Goal: Transaction & Acquisition: Purchase product/service

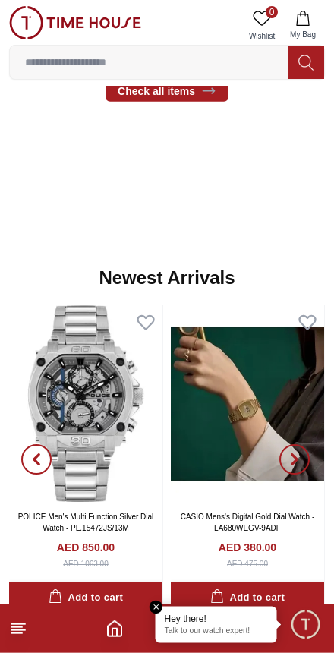
scroll to position [625, 0]
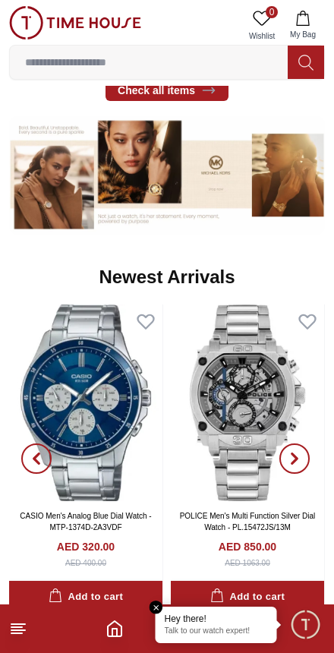
click at [312, 441] on button "button" at bounding box center [294, 460] width 55 height 310
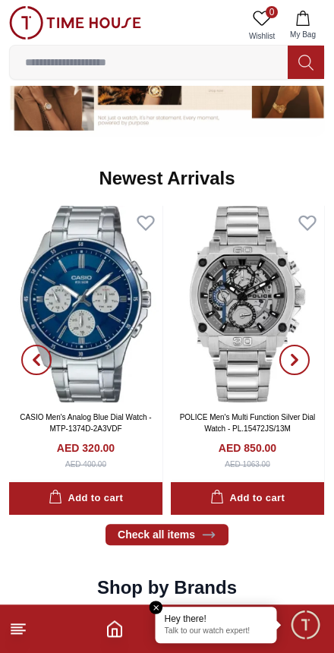
scroll to position [720, 0]
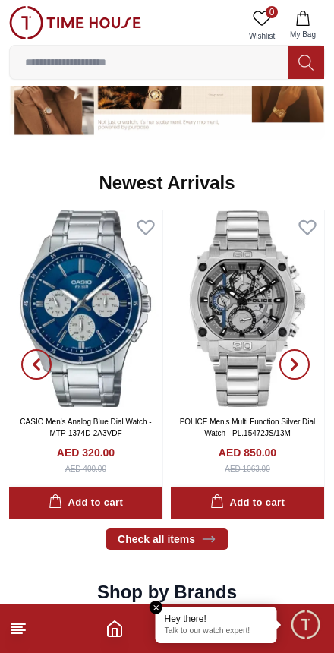
click at [303, 360] on span "button" at bounding box center [295, 365] width 30 height 30
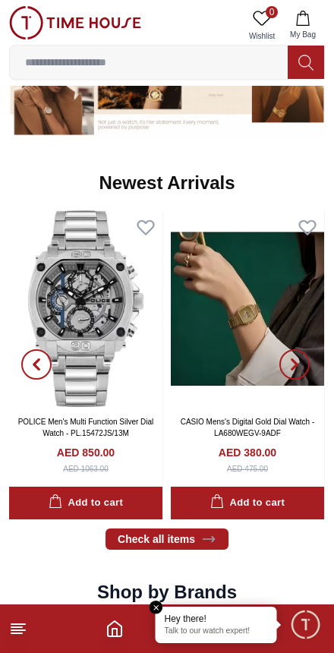
click at [304, 358] on span "button" at bounding box center [295, 365] width 30 height 30
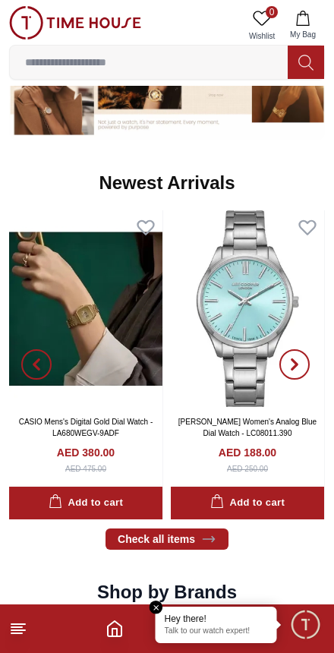
click at [304, 361] on span "button" at bounding box center [295, 365] width 30 height 30
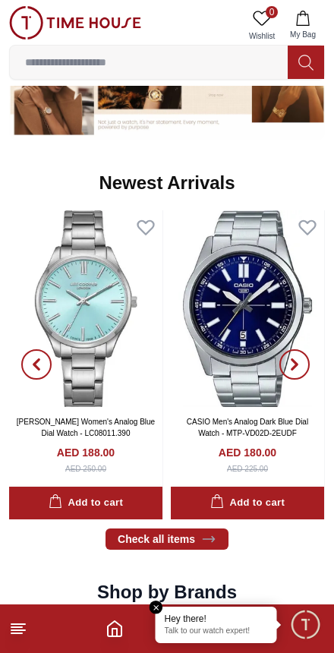
click at [306, 359] on span "button" at bounding box center [295, 365] width 30 height 30
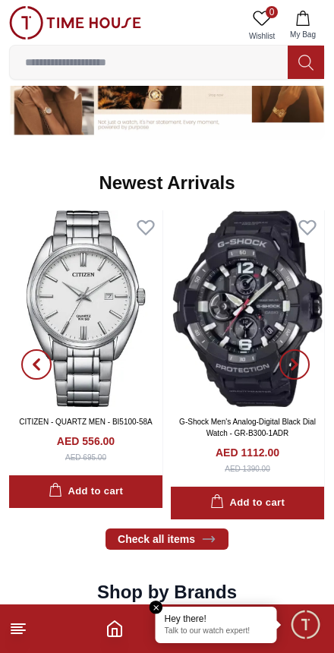
click at [309, 359] on span "button" at bounding box center [295, 365] width 30 height 30
click at [303, 356] on span "button" at bounding box center [295, 365] width 30 height 30
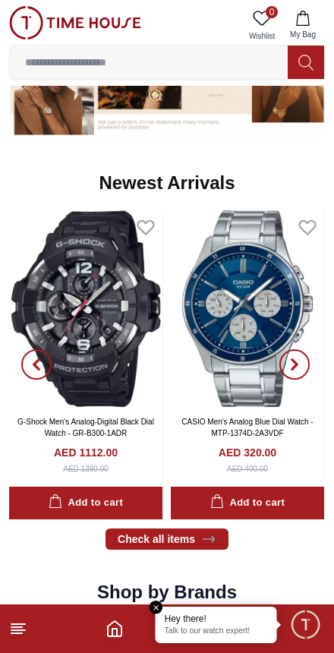
click at [305, 361] on span "button" at bounding box center [295, 365] width 30 height 30
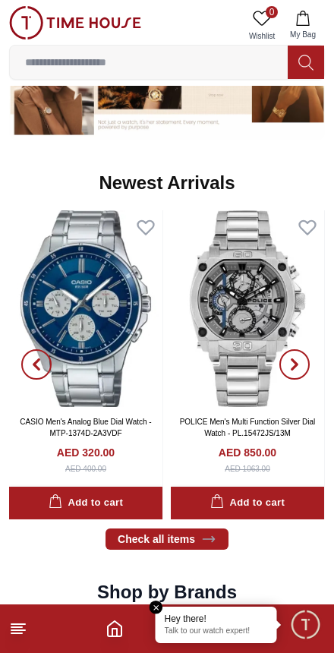
click at [302, 361] on span "button" at bounding box center [295, 365] width 30 height 30
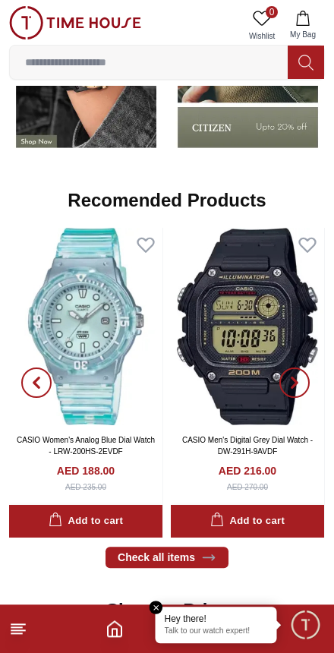
scroll to position [1421, 0]
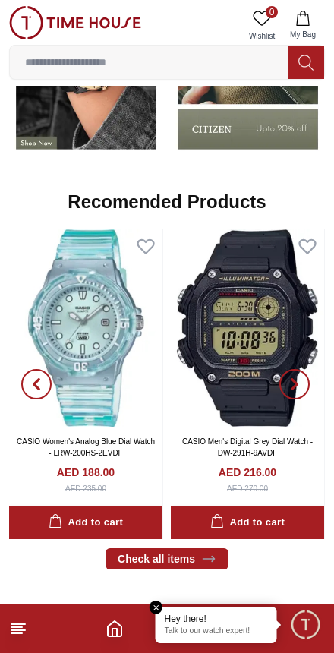
click at [281, 428] on button "button" at bounding box center [294, 384] width 55 height 310
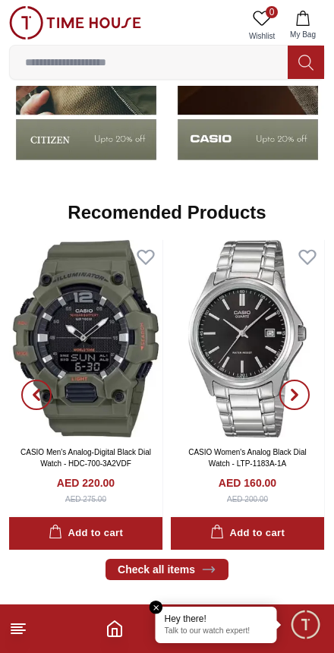
scroll to position [1412, 0]
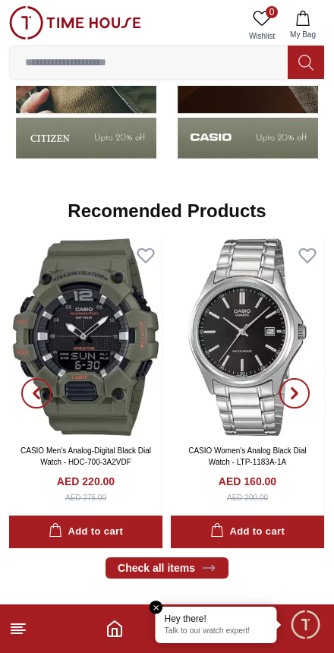
click at [306, 394] on span "button" at bounding box center [295, 393] width 30 height 30
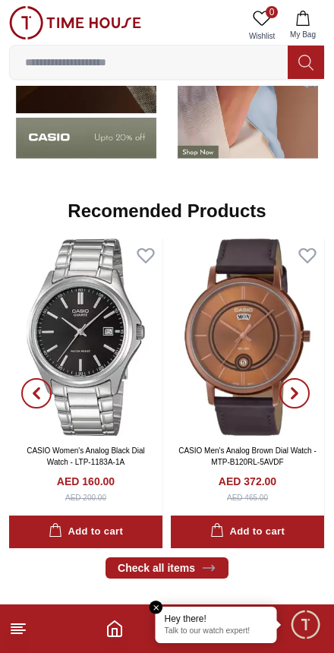
click at [304, 390] on span "button" at bounding box center [295, 393] width 30 height 30
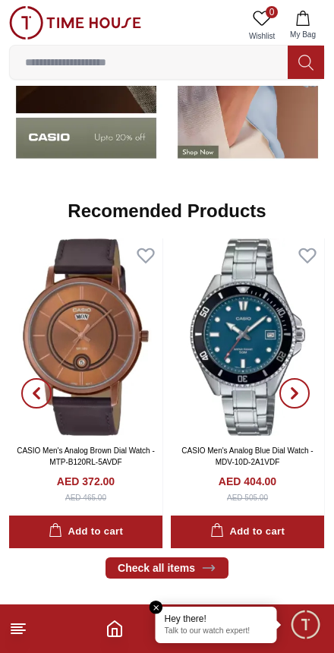
click at [305, 391] on span "button" at bounding box center [295, 393] width 30 height 30
click at [290, 388] on icon "button" at bounding box center [295, 394] width 12 height 12
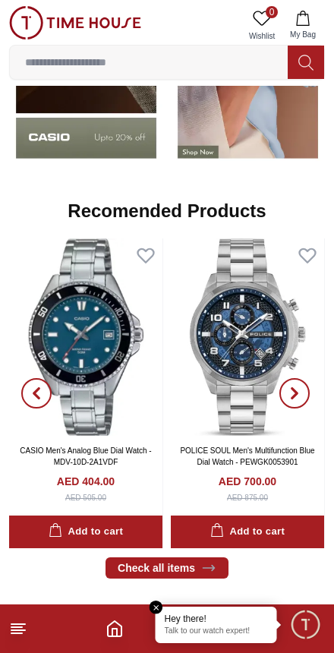
click at [298, 389] on icon "button" at bounding box center [295, 394] width 12 height 12
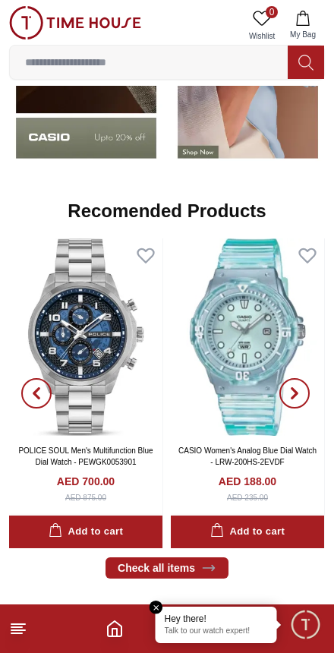
click at [303, 391] on span "button" at bounding box center [295, 393] width 30 height 30
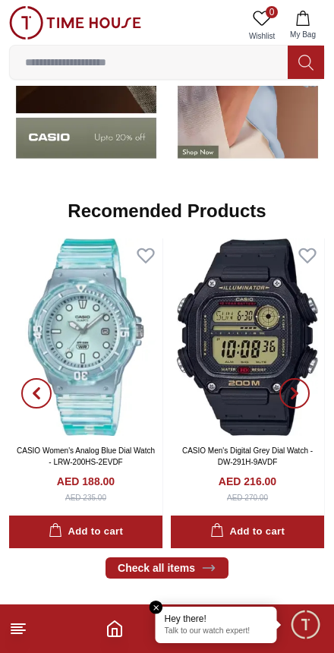
click at [299, 393] on icon "button" at bounding box center [295, 394] width 12 height 12
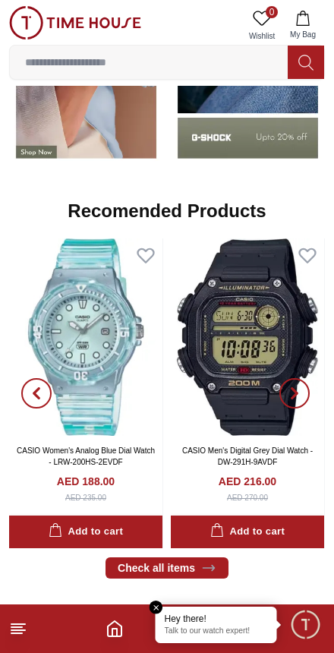
click at [306, 393] on span "button" at bounding box center [295, 393] width 30 height 30
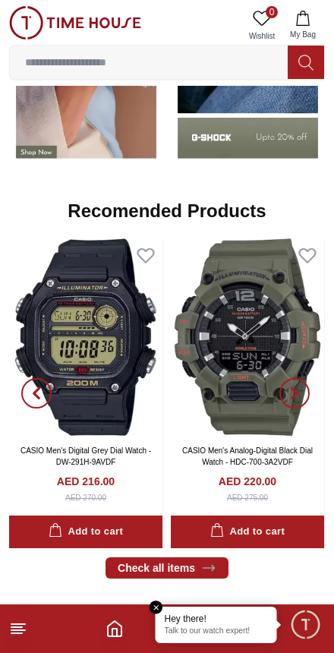
click at [303, 389] on span "button" at bounding box center [295, 393] width 30 height 30
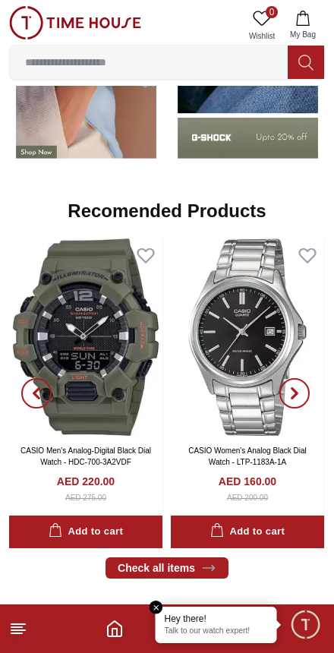
click at [303, 394] on span "button" at bounding box center [295, 393] width 30 height 30
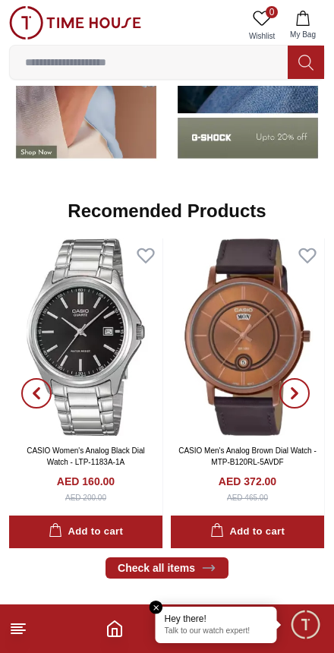
click at [302, 385] on span "button" at bounding box center [295, 393] width 30 height 30
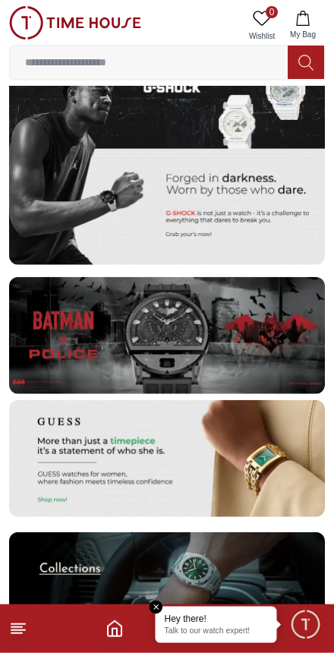
scroll to position [2689, 0]
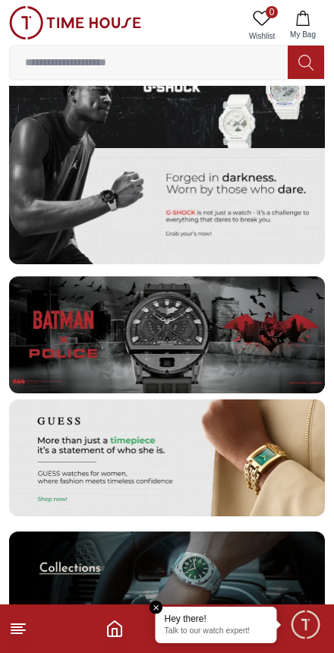
click at [225, 340] on img at bounding box center [167, 335] width 316 height 117
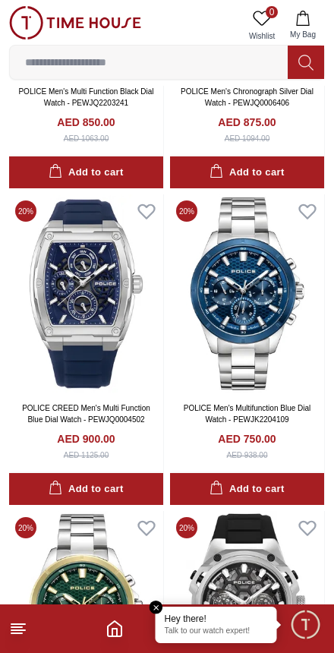
scroll to position [2849, 0]
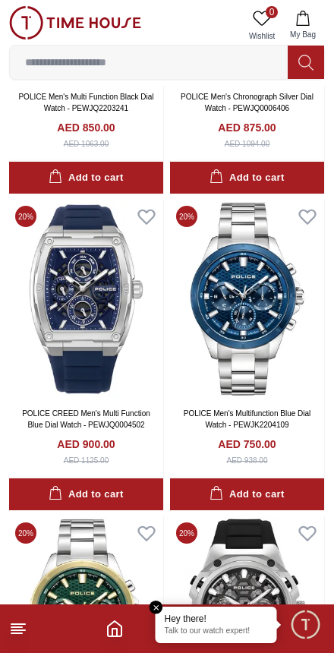
click at [62, 285] on img at bounding box center [86, 299] width 154 height 198
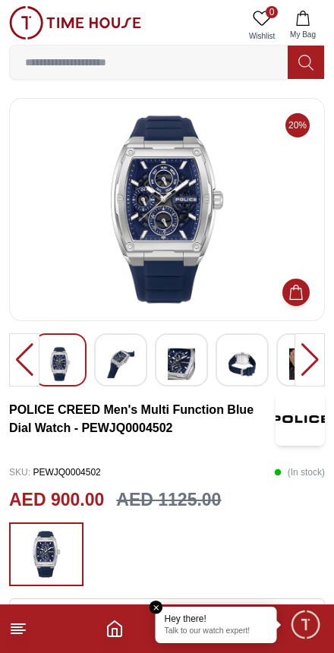
click at [121, 365] on img at bounding box center [120, 364] width 27 height 36
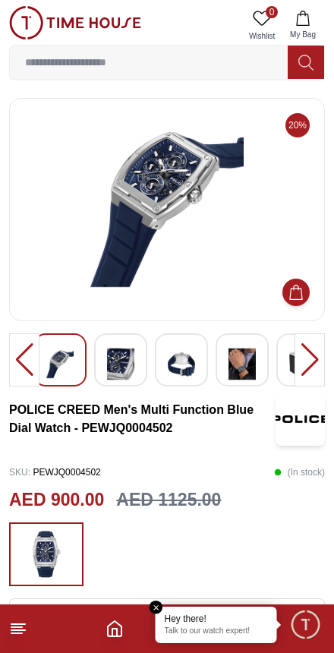
click at [125, 366] on img at bounding box center [120, 364] width 27 height 36
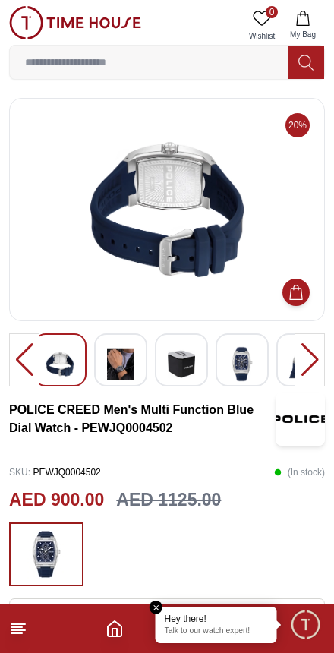
click at [122, 356] on img at bounding box center [120, 364] width 27 height 36
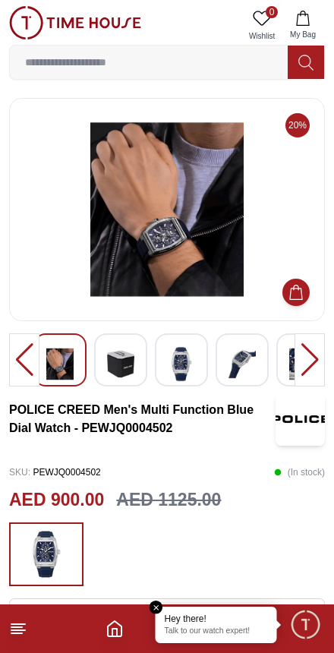
click at [112, 360] on img at bounding box center [120, 364] width 27 height 36
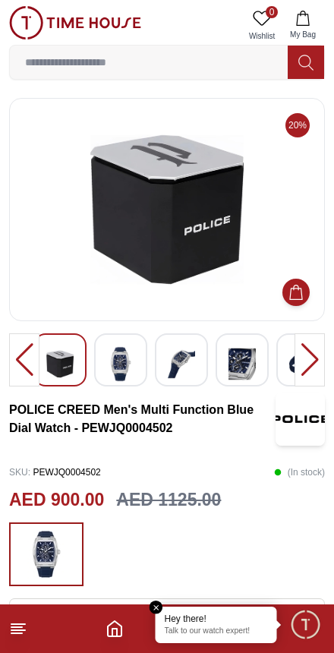
click at [127, 356] on img at bounding box center [120, 364] width 27 height 36
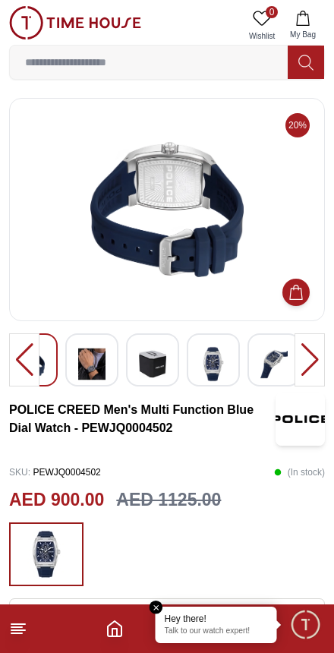
click at [150, 604] on em "Close tooltip" at bounding box center [157, 608] width 14 height 14
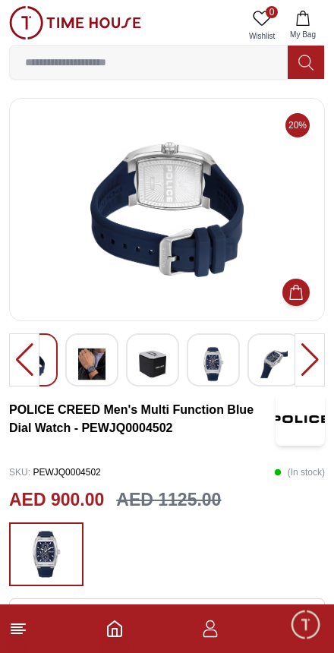
click at [23, 632] on icon at bounding box center [18, 629] width 18 height 18
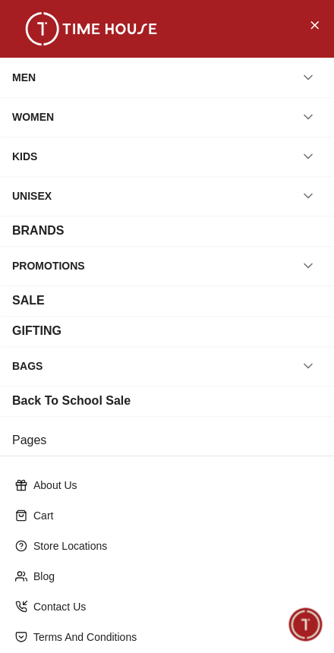
click at [265, 315] on div "SALE" at bounding box center [167, 301] width 334 height 30
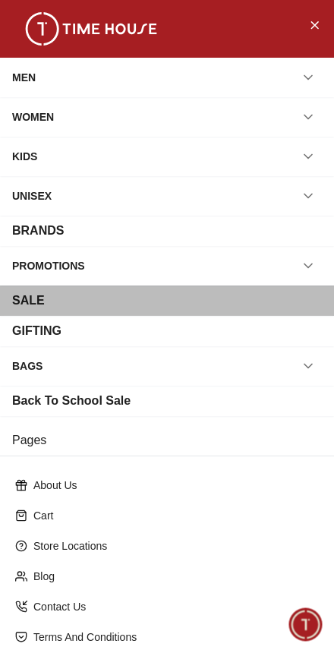
click at [35, 297] on div "SALE" at bounding box center [28, 301] width 33 height 18
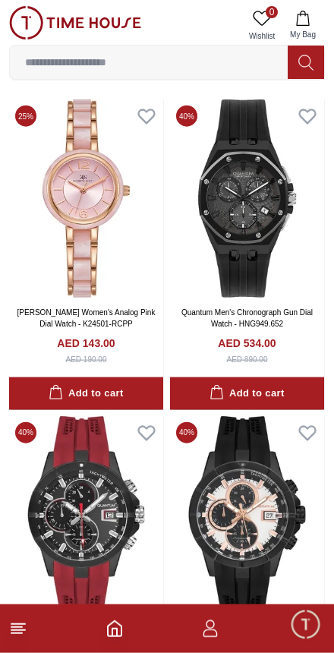
scroll to position [189, 0]
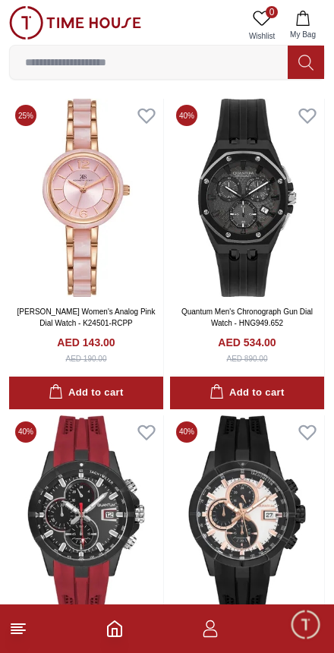
click at [260, 222] on img at bounding box center [247, 198] width 154 height 198
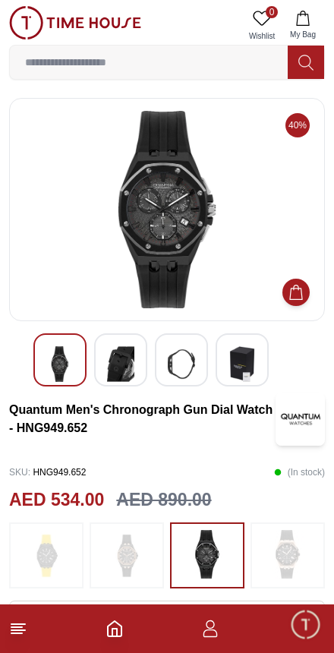
click at [120, 358] on img at bounding box center [120, 364] width 27 height 36
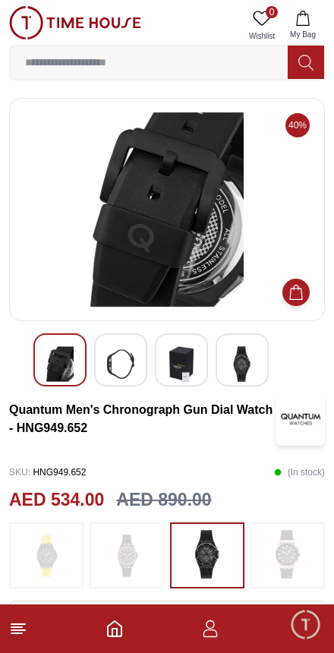
click at [129, 362] on img at bounding box center [120, 364] width 27 height 36
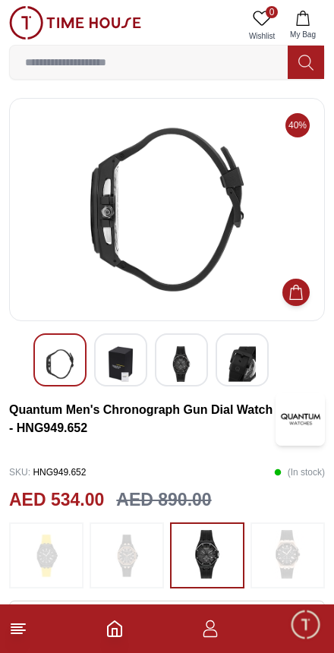
click at [170, 362] on img at bounding box center [181, 364] width 27 height 36
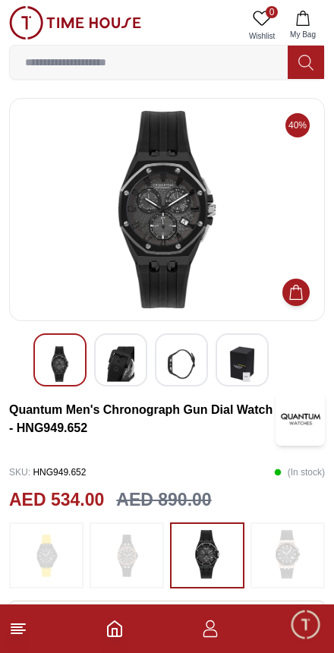
click at [235, 357] on img at bounding box center [242, 364] width 27 height 36
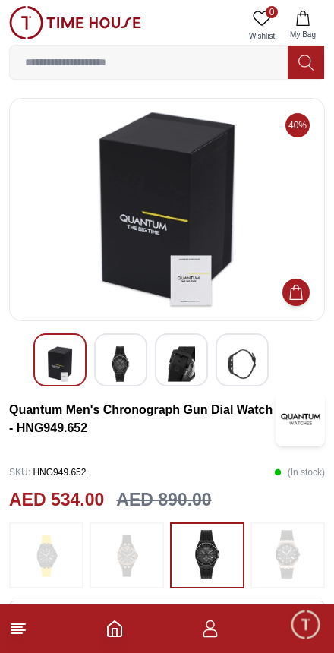
click at [253, 362] on img at bounding box center [242, 364] width 27 height 36
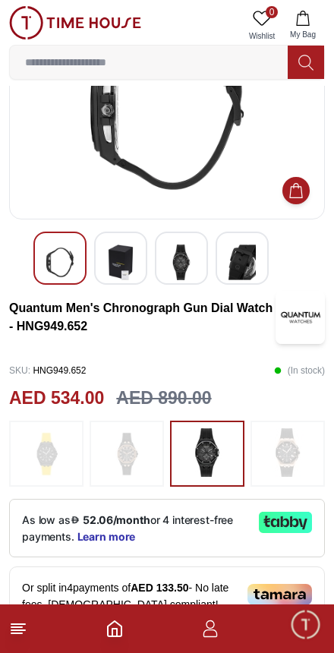
scroll to position [100, 0]
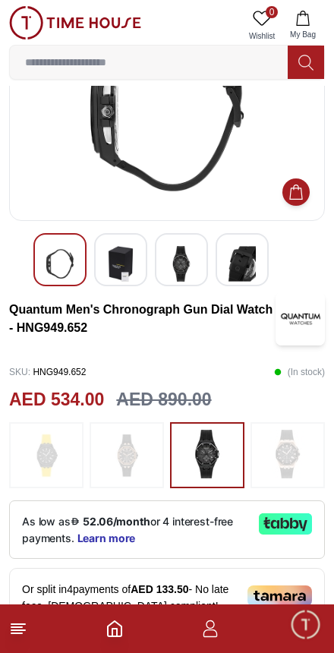
click at [12, 636] on icon at bounding box center [18, 629] width 18 height 18
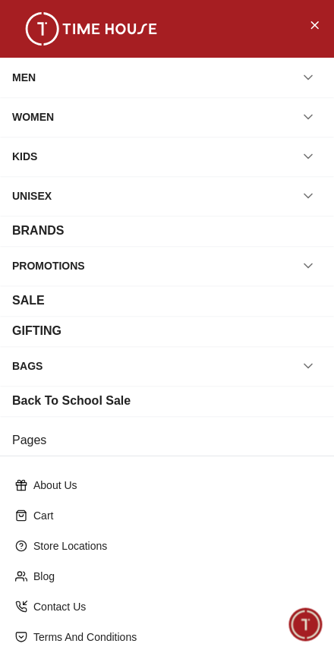
click at [190, 291] on div "SALE" at bounding box center [167, 301] width 334 height 30
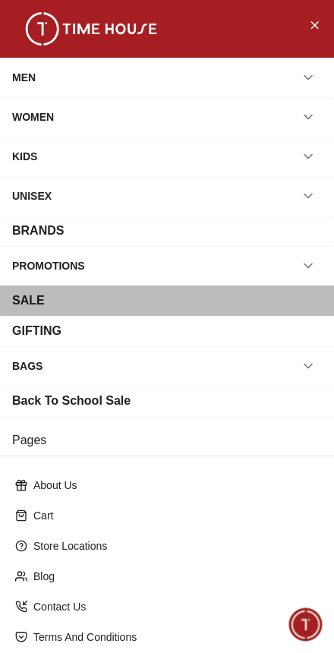
click at [36, 300] on div "SALE" at bounding box center [28, 301] width 33 height 18
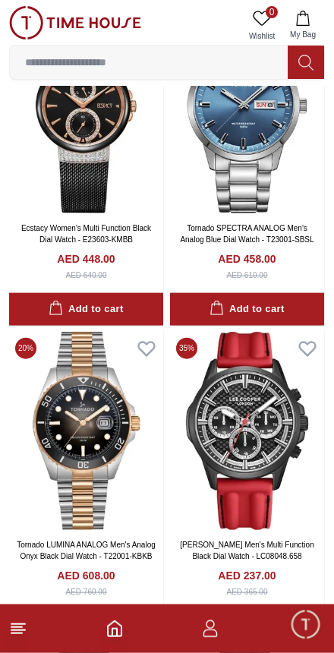
scroll to position [1542, 0]
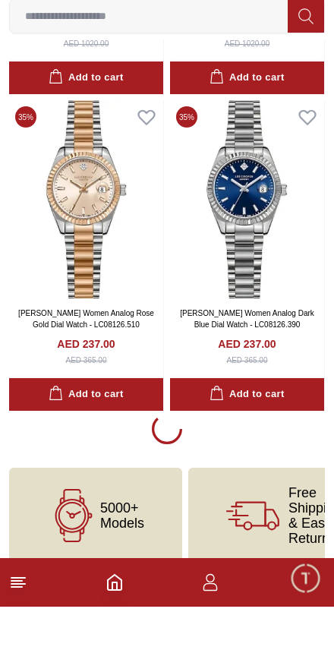
scroll to position [9326, 0]
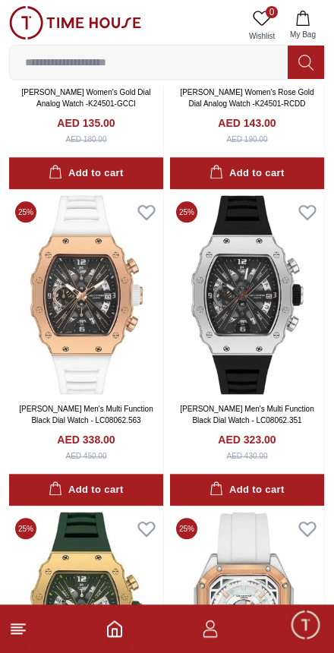
scroll to position [13082, 0]
click at [271, 305] on img at bounding box center [247, 294] width 154 height 198
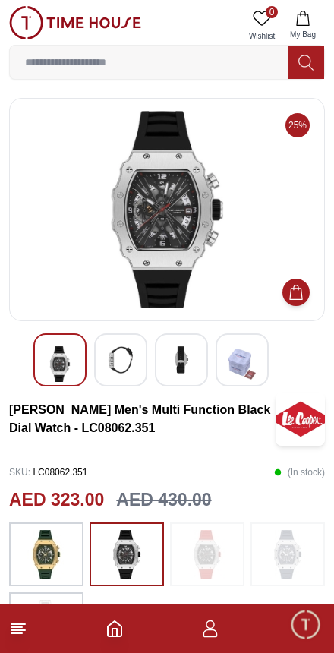
click at [42, 551] on img at bounding box center [46, 554] width 38 height 49
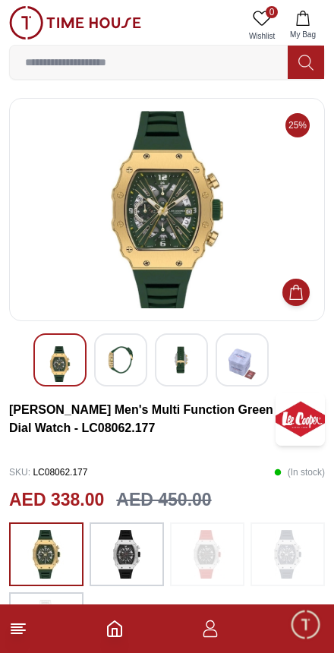
click at [119, 361] on img at bounding box center [120, 359] width 27 height 27
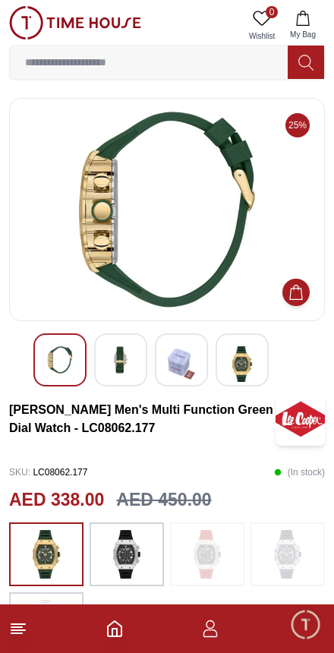
click at [172, 363] on img at bounding box center [181, 364] width 27 height 36
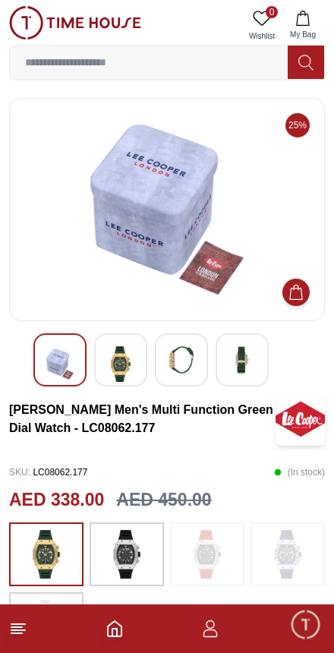
click at [245, 364] on img at bounding box center [242, 359] width 27 height 27
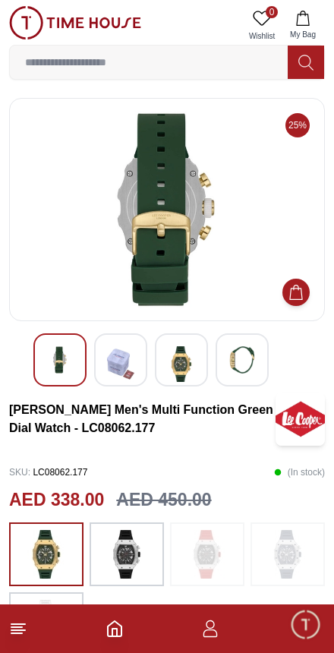
click at [127, 548] on img at bounding box center [127, 554] width 38 height 49
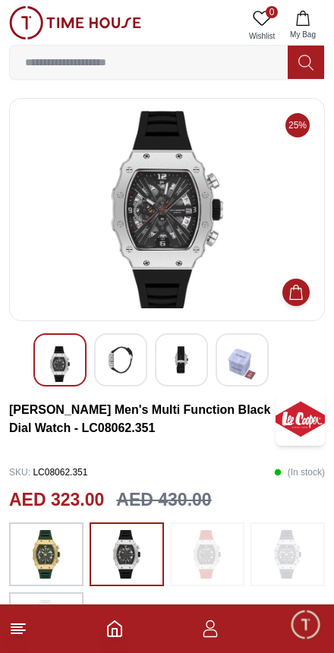
click at [191, 239] on img at bounding box center [167, 210] width 290 height 198
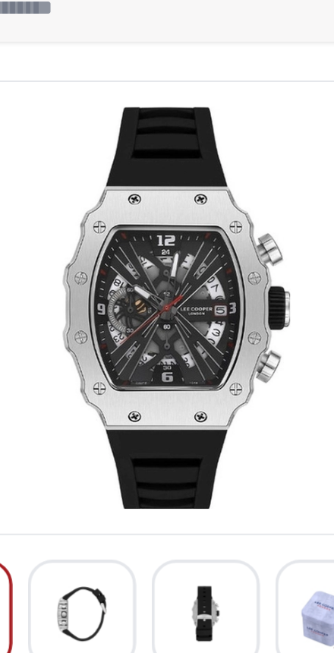
click at [107, 346] on img at bounding box center [120, 359] width 27 height 27
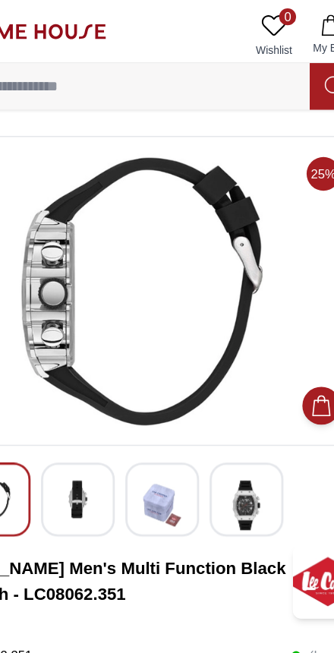
click at [107, 354] on img at bounding box center [120, 359] width 27 height 27
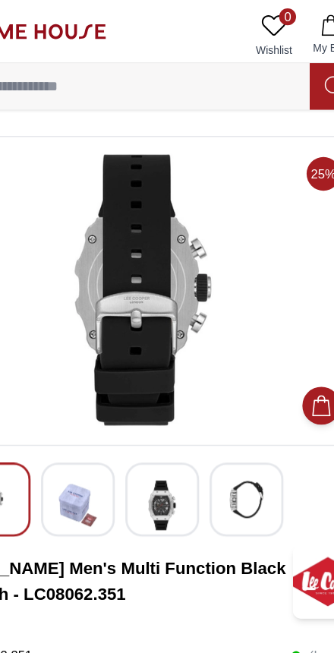
click at [168, 359] on img at bounding box center [181, 364] width 27 height 36
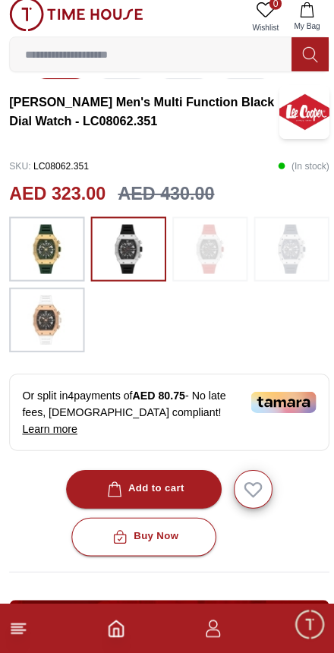
scroll to position [301, 0]
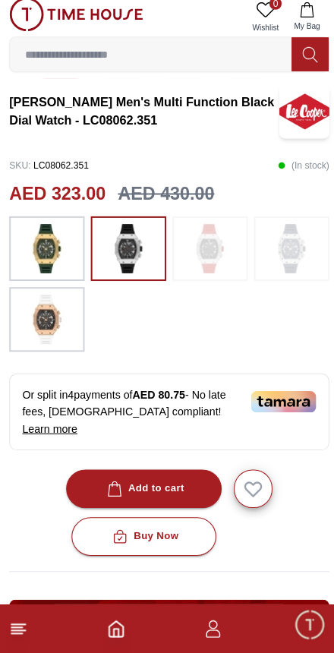
click at [147, 482] on div "Add to cart" at bounding box center [143, 490] width 80 height 17
click at [24, 620] on icon at bounding box center [18, 629] width 18 height 18
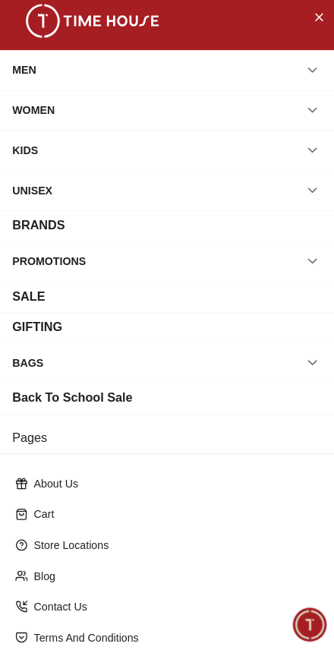
click at [318, 252] on button "button" at bounding box center [308, 265] width 27 height 27
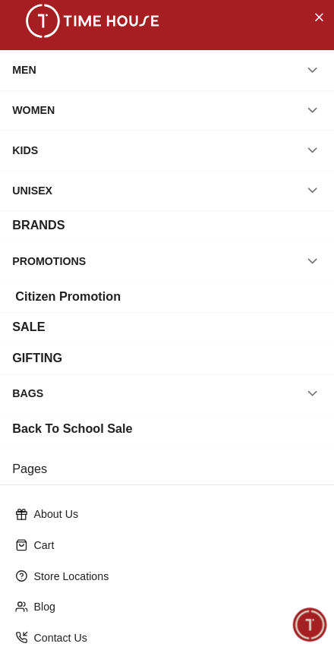
click at [96, 299] on div "Citizen Promotion" at bounding box center [67, 301] width 104 height 18
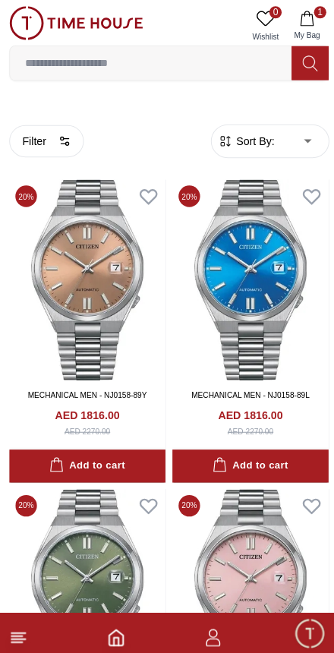
scroll to position [111, 0]
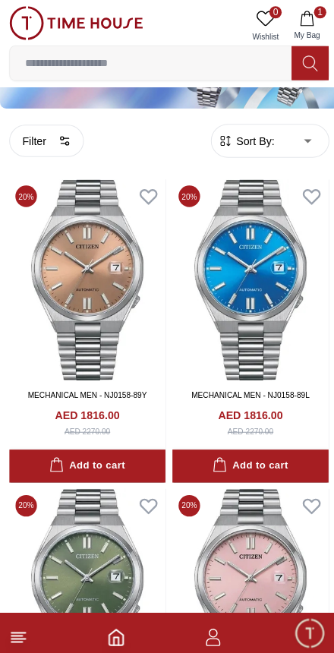
click at [16, 628] on line at bounding box center [16, 628] width 11 height 0
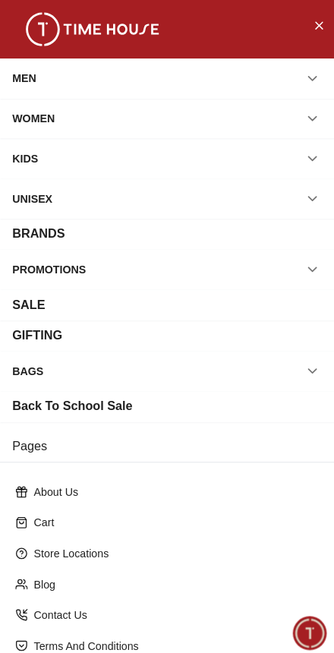
click at [38, 298] on div "SALE" at bounding box center [28, 301] width 33 height 18
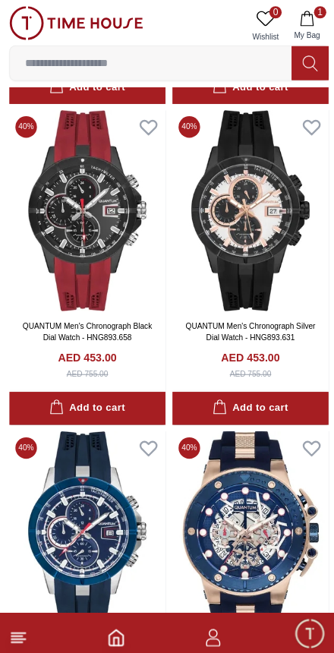
scroll to position [494, 0]
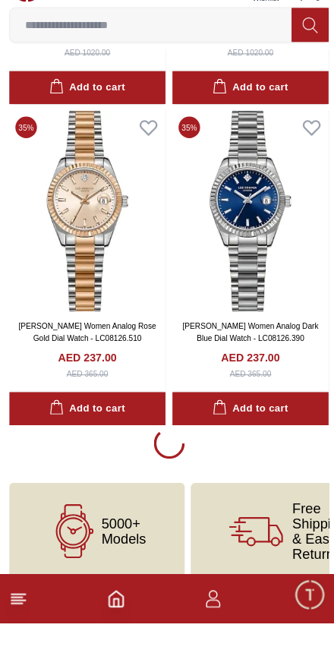
scroll to position [9326, 0]
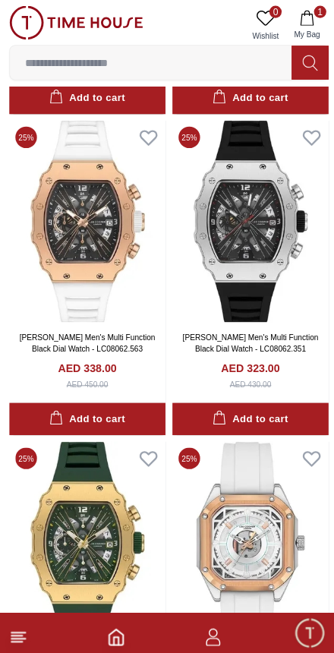
scroll to position [13157, 0]
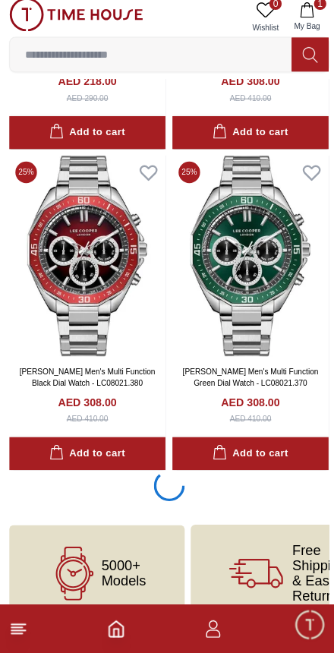
scroll to position [15653, 0]
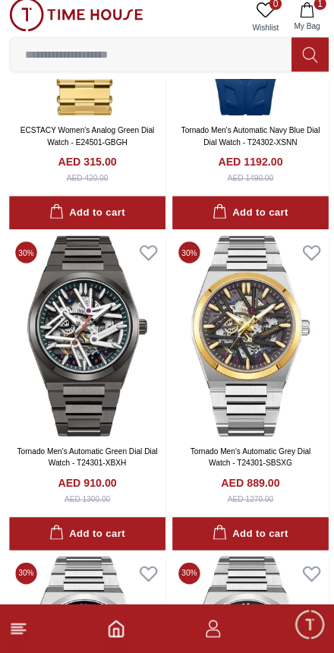
scroll to position [20449, 0]
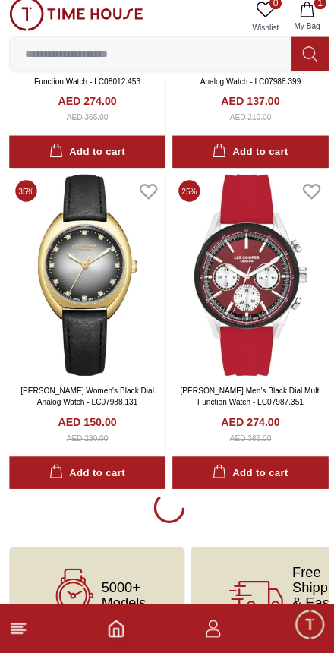
scroll to position [28300, 0]
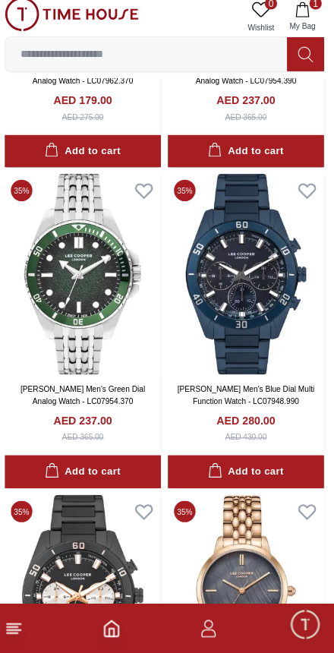
scroll to position [29255, 0]
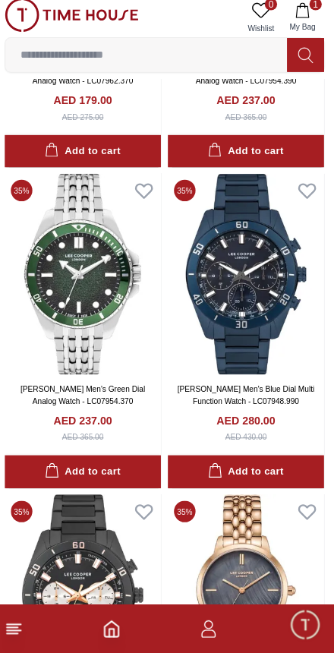
click at [229, 465] on div "Add to cart" at bounding box center [247, 473] width 74 height 17
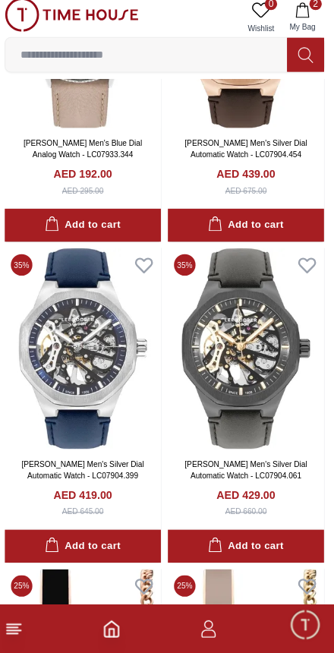
scroll to position [30449, 0]
click at [79, 539] on div "Add to cart" at bounding box center [86, 547] width 74 height 17
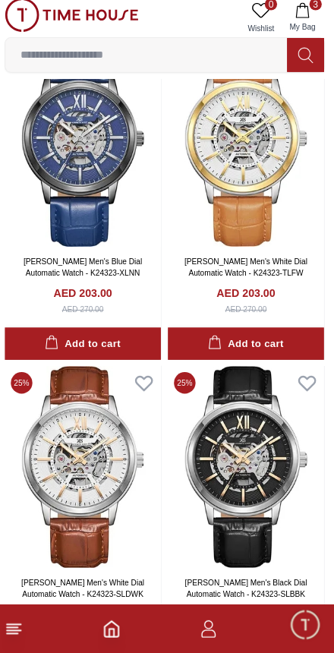
scroll to position [33827, 0]
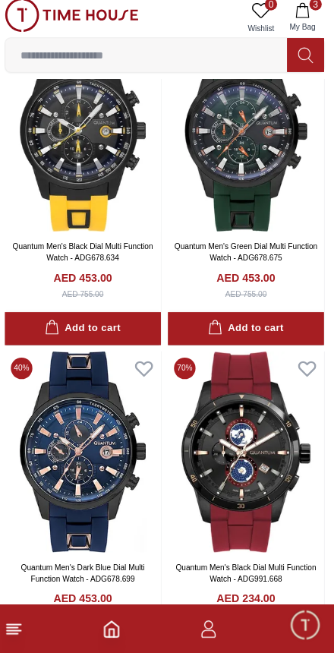
scroll to position [46191, 0]
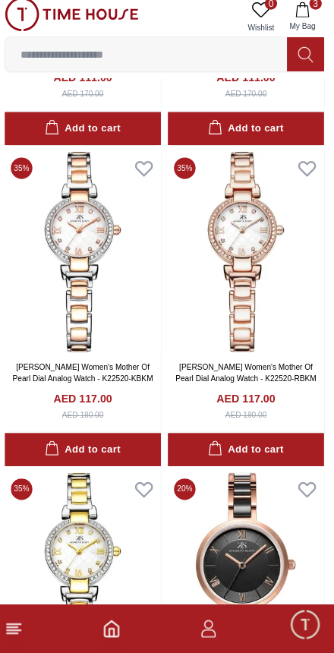
scroll to position [51142, 0]
